Goal: Navigation & Orientation: Find specific page/section

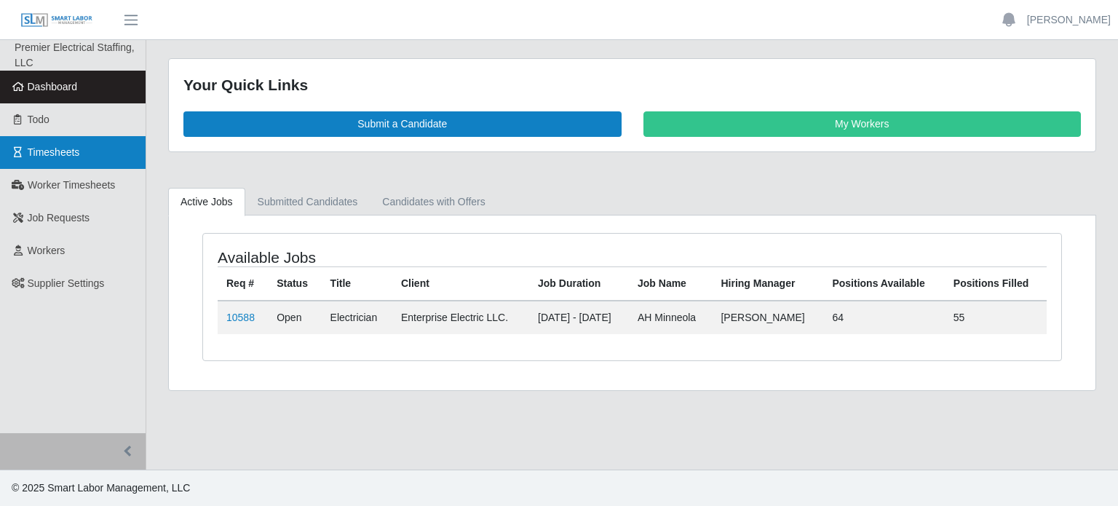
click at [51, 149] on span "Timesheets" at bounding box center [54, 152] width 52 height 12
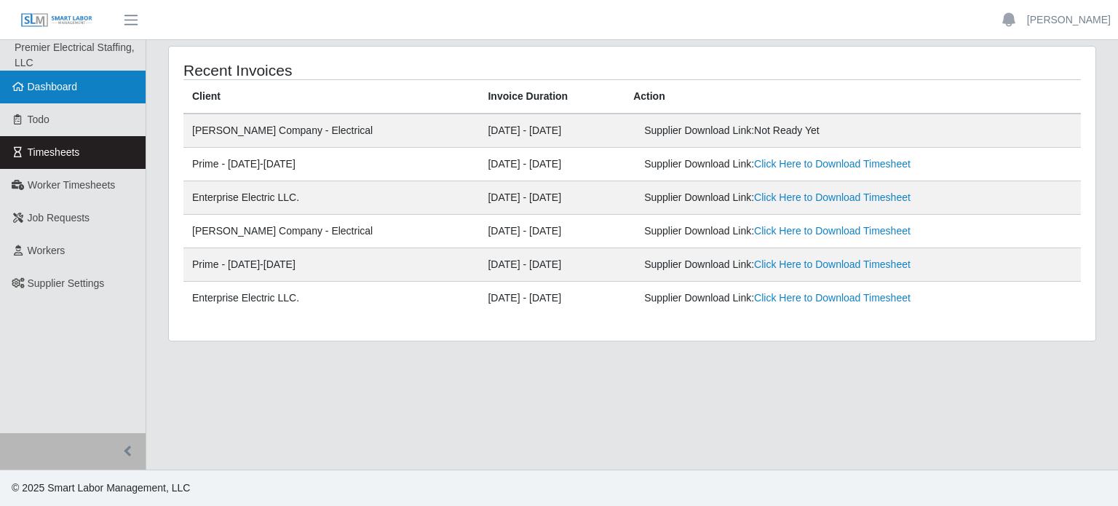
click at [55, 87] on span "Dashboard" at bounding box center [53, 87] width 50 height 12
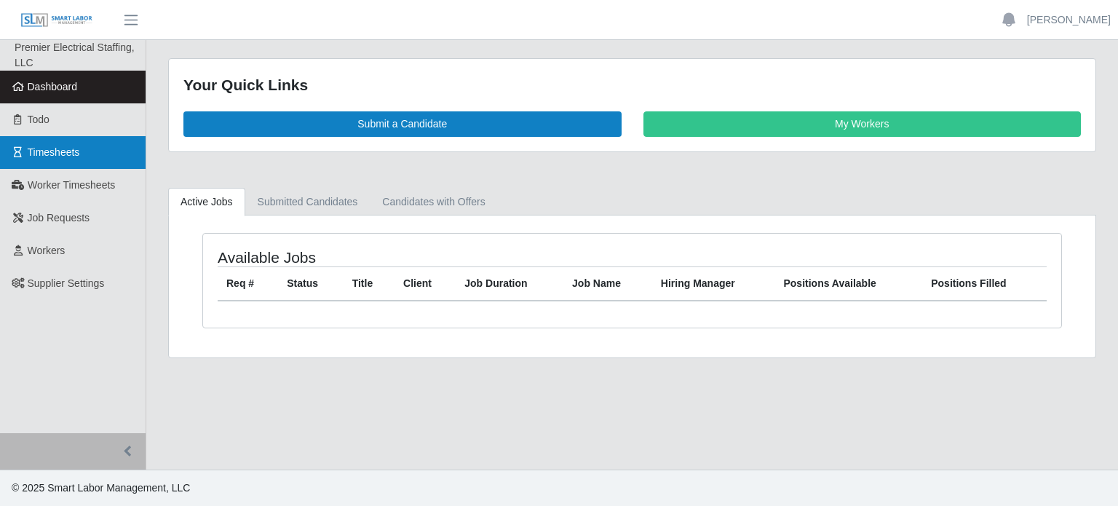
click at [52, 154] on span "Timesheets" at bounding box center [54, 152] width 52 height 12
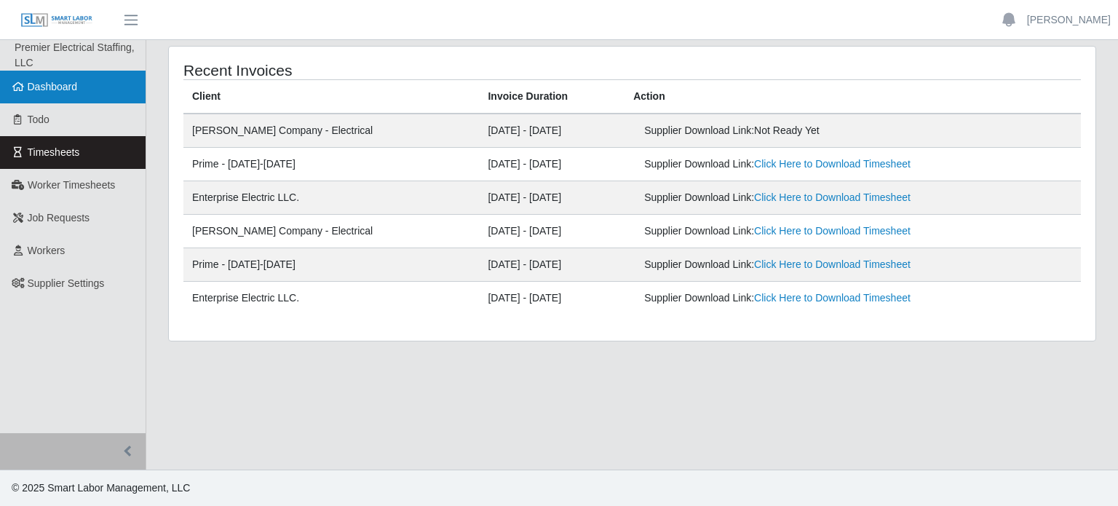
click at [44, 93] on link "Dashboard" at bounding box center [73, 87] width 146 height 33
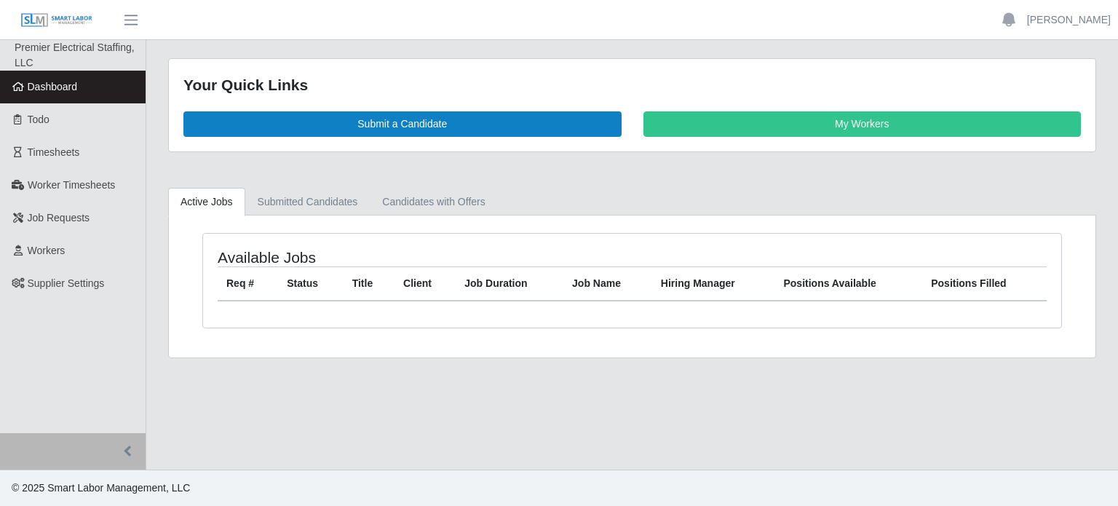
click at [554, 375] on main "Your Quick Links Submit a Candidate My Workers Active Jobs Submitted Candidates…" at bounding box center [632, 254] width 972 height 429
click at [448, 267] on th "Client" at bounding box center [424, 283] width 61 height 34
click at [79, 162] on link "Timesheets" at bounding box center [73, 152] width 146 height 33
